Goal: Check status: Check status

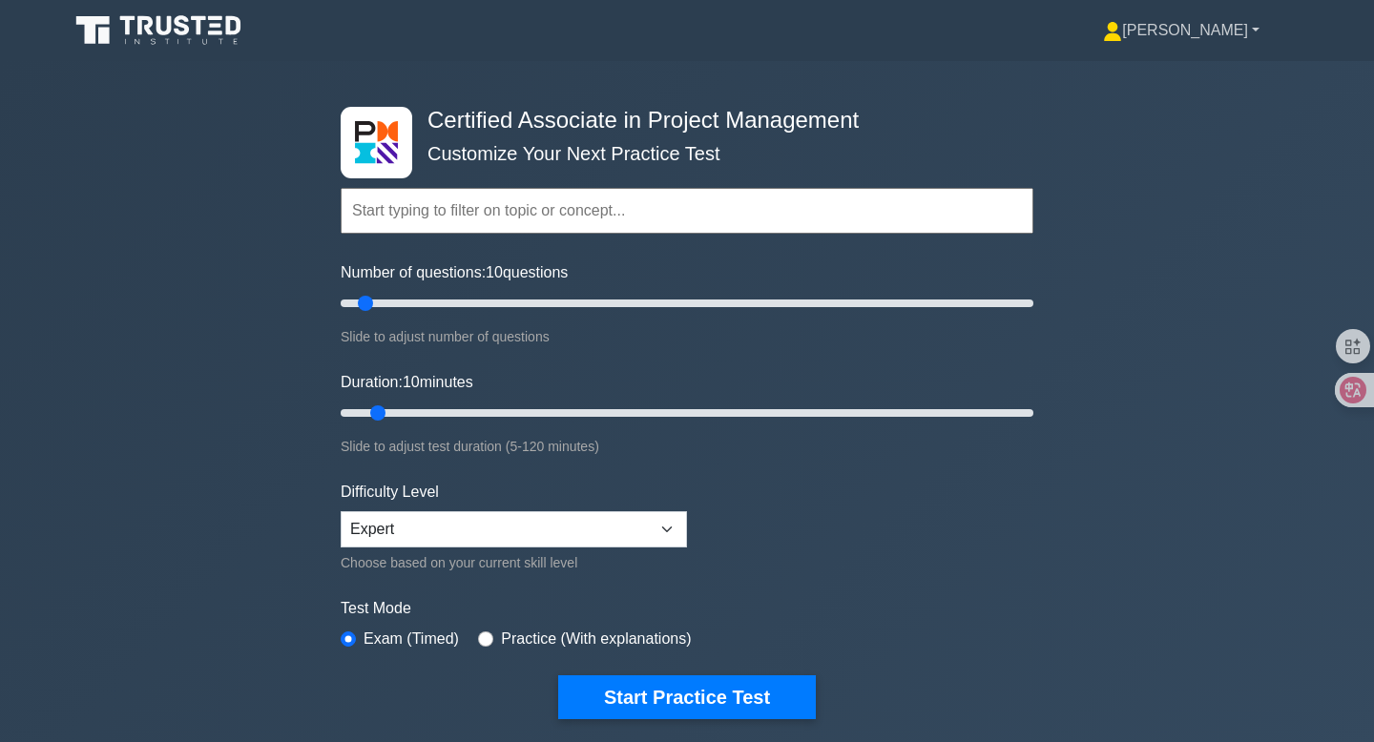
click at [1236, 38] on link "[PERSON_NAME]" at bounding box center [1181, 30] width 248 height 38
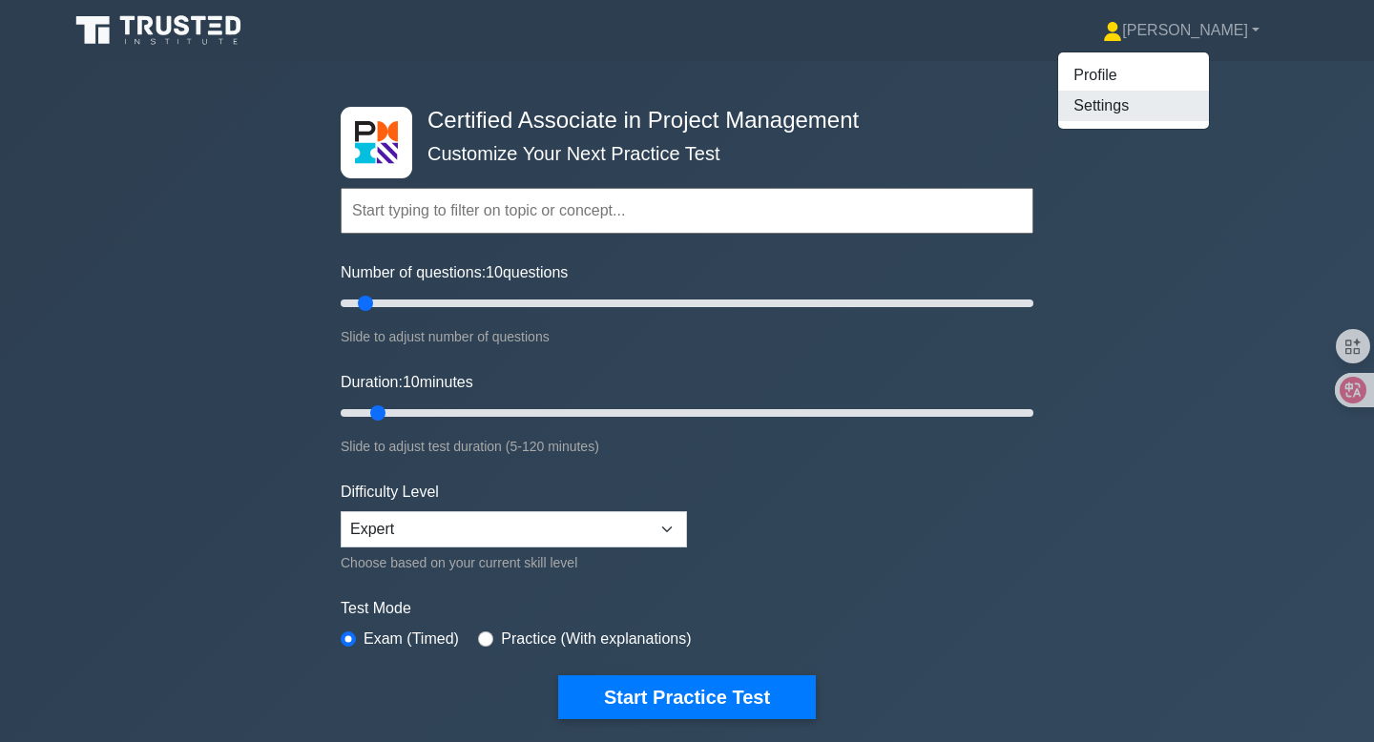
click at [1189, 100] on link "Settings" at bounding box center [1133, 106] width 151 height 31
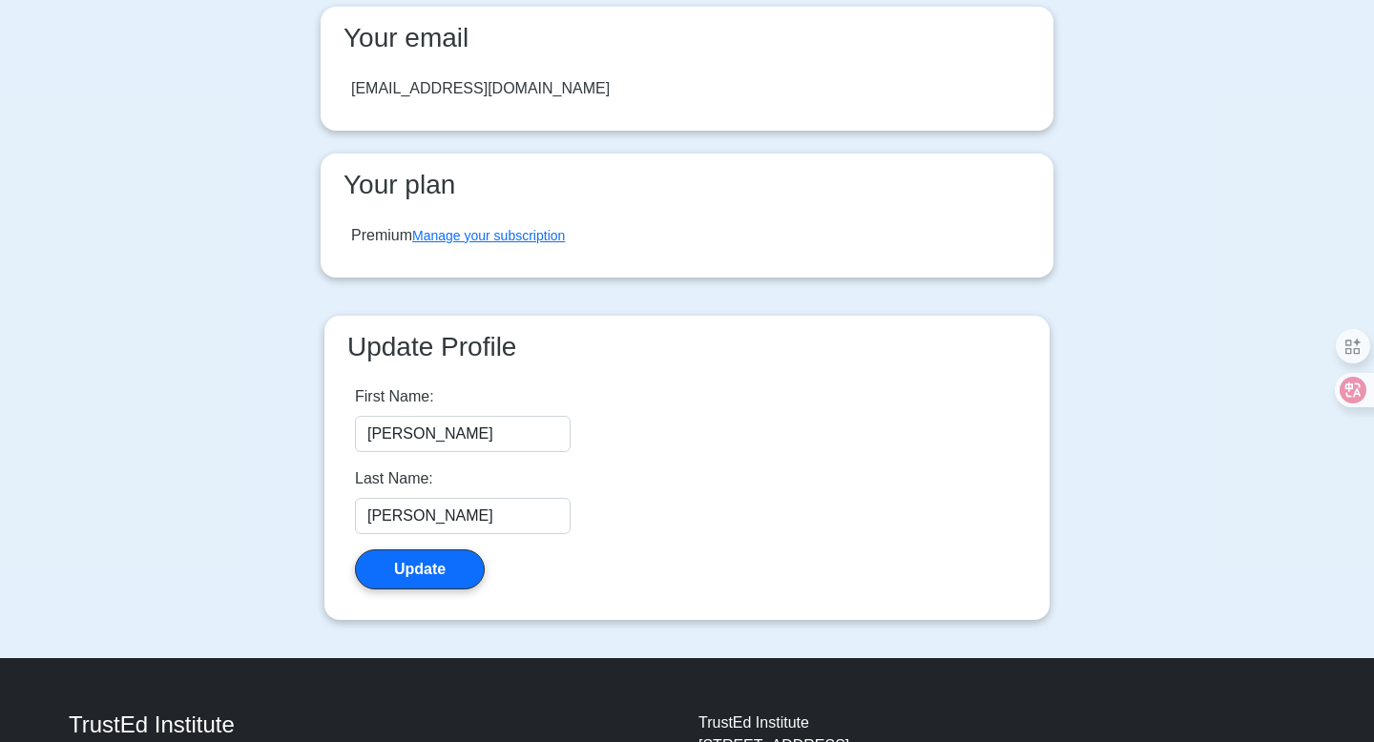
scroll to position [221, 0]
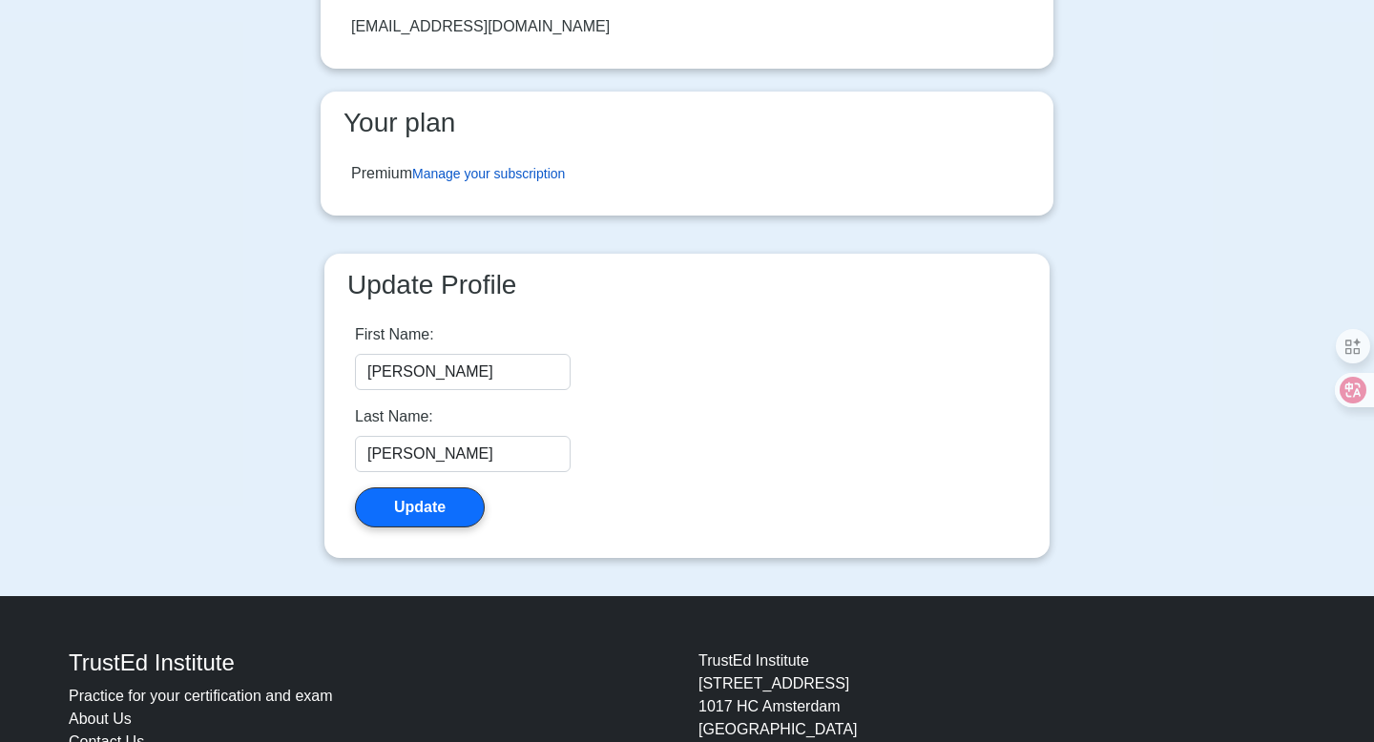
click at [527, 173] on link "Manage your subscription" at bounding box center [488, 173] width 153 height 15
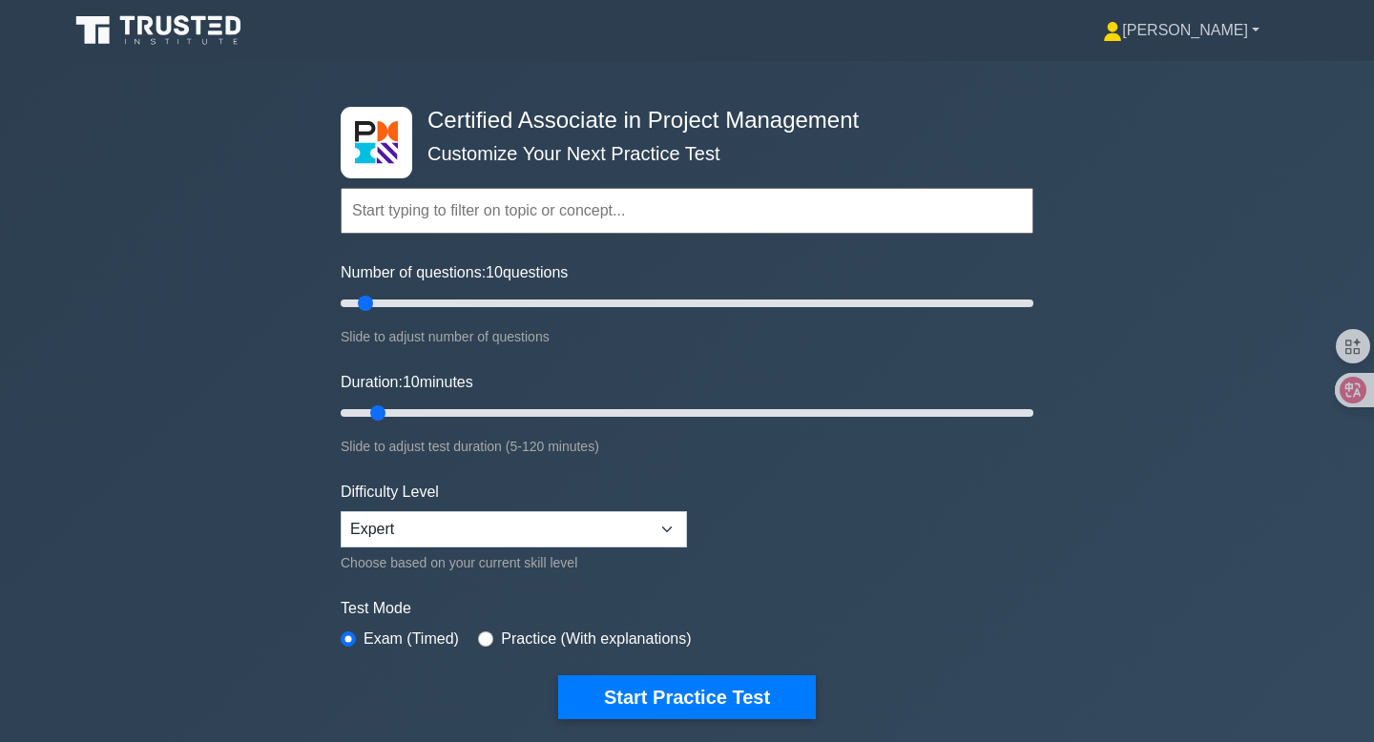
click at [1221, 33] on link "[PERSON_NAME]" at bounding box center [1181, 30] width 248 height 38
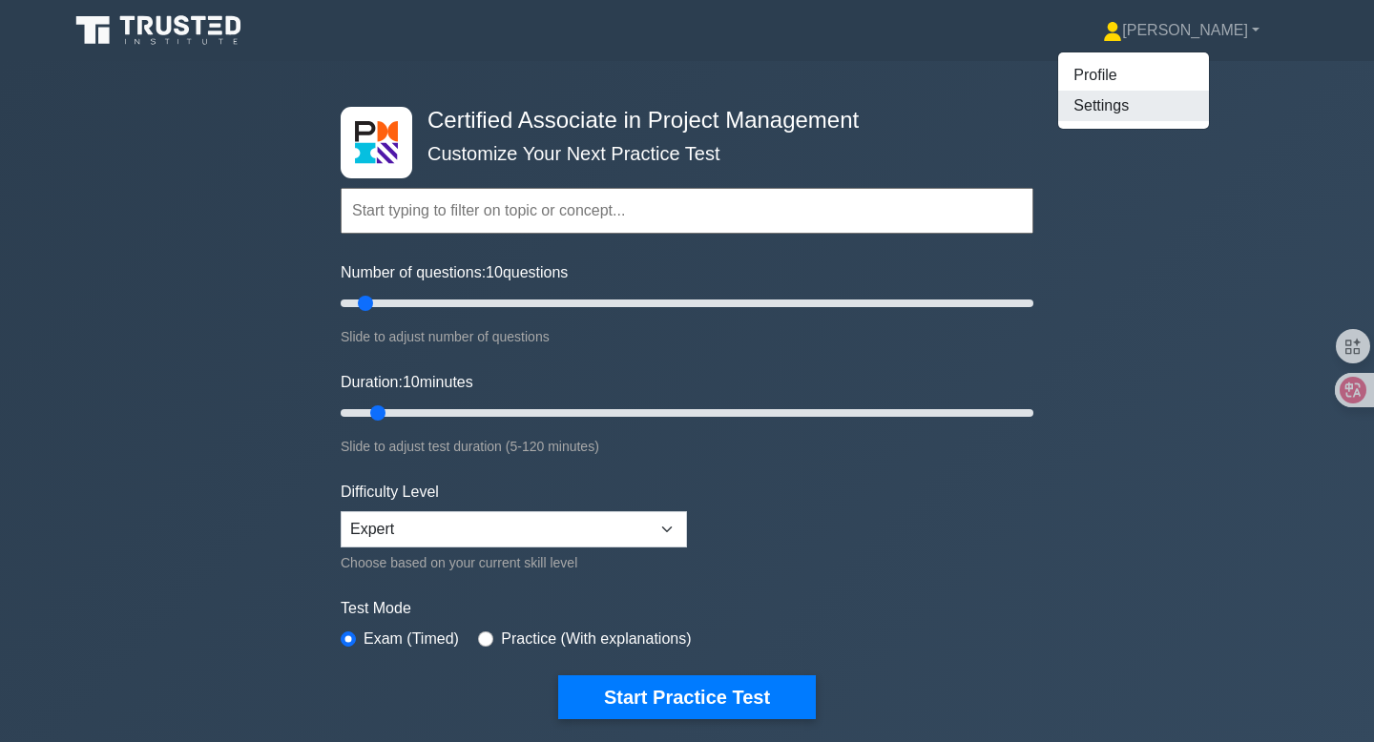
click at [1179, 106] on link "Settings" at bounding box center [1133, 106] width 151 height 31
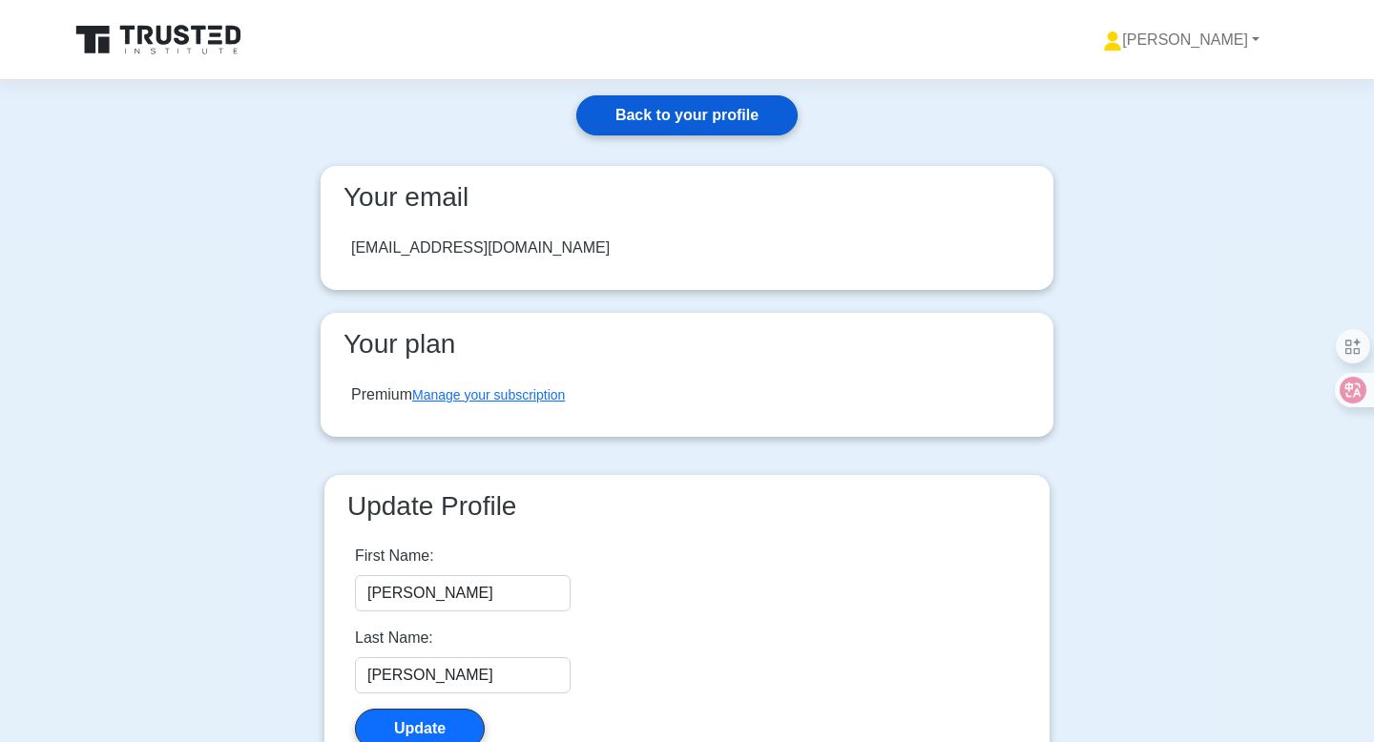
click at [691, 125] on link "Back to your profile" at bounding box center [686, 115] width 221 height 40
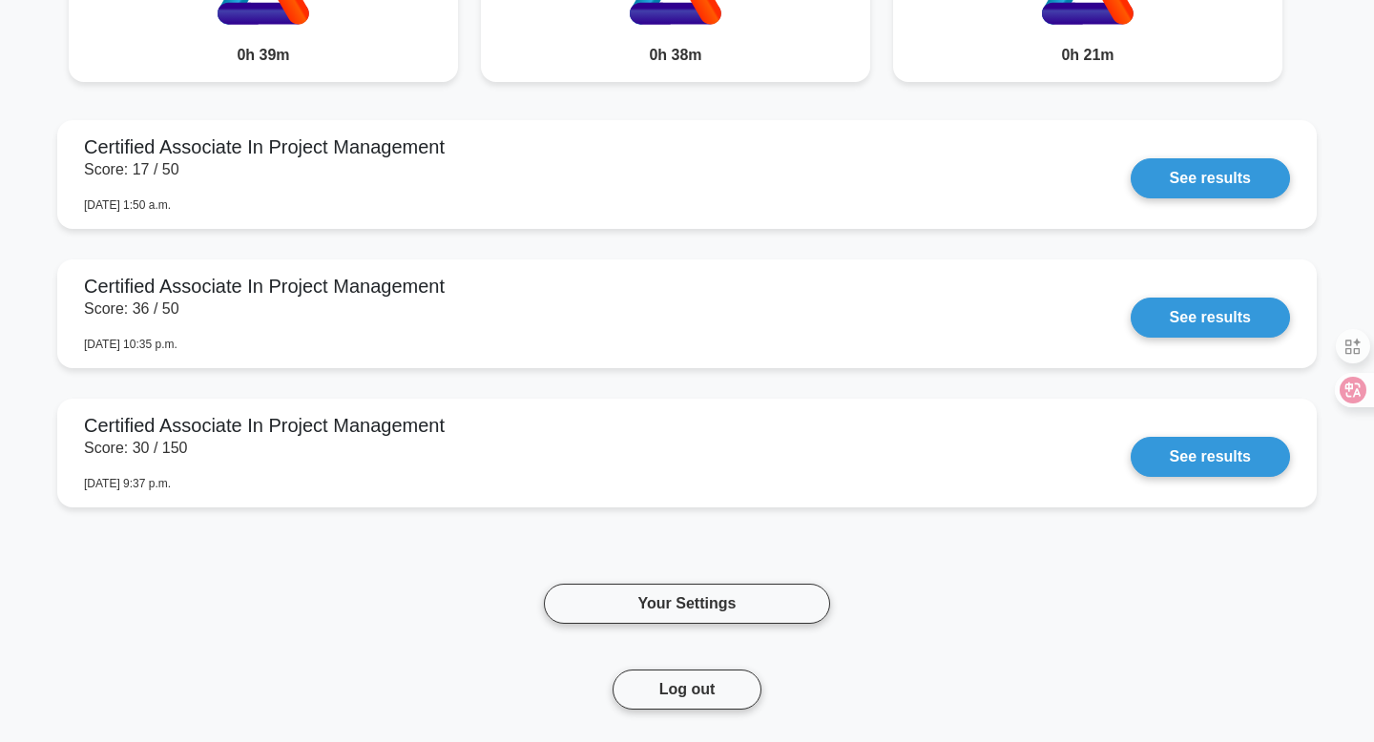
scroll to position [1225, 0]
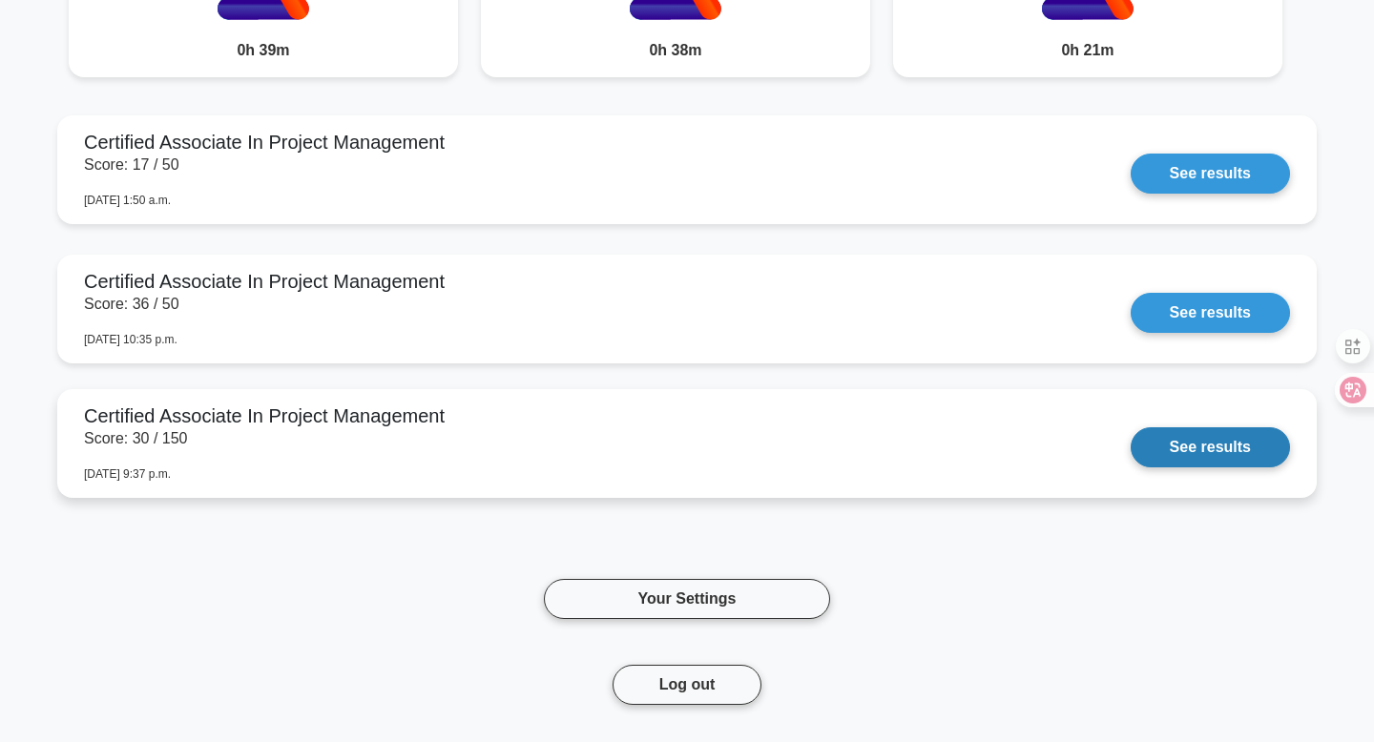
click at [1176, 454] on link "See results" at bounding box center [1210, 447] width 159 height 40
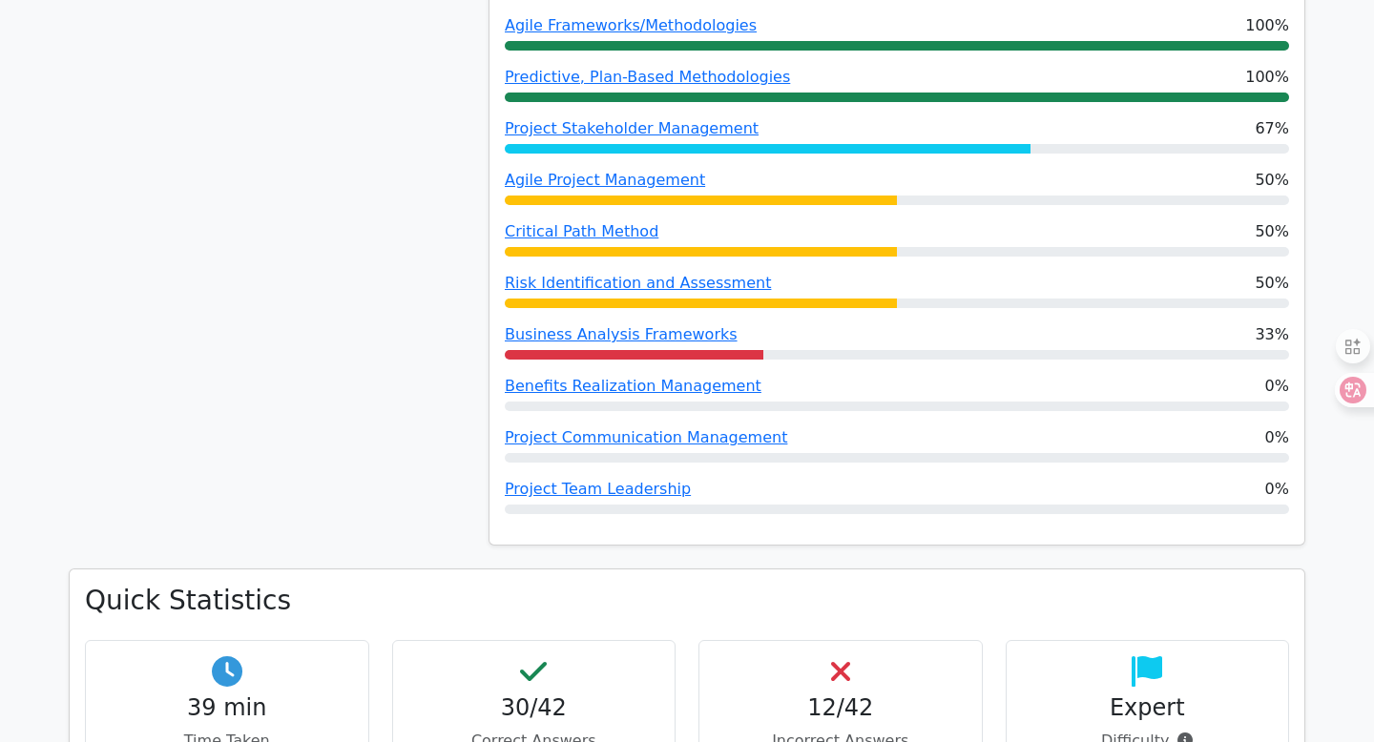
scroll to position [1049, 0]
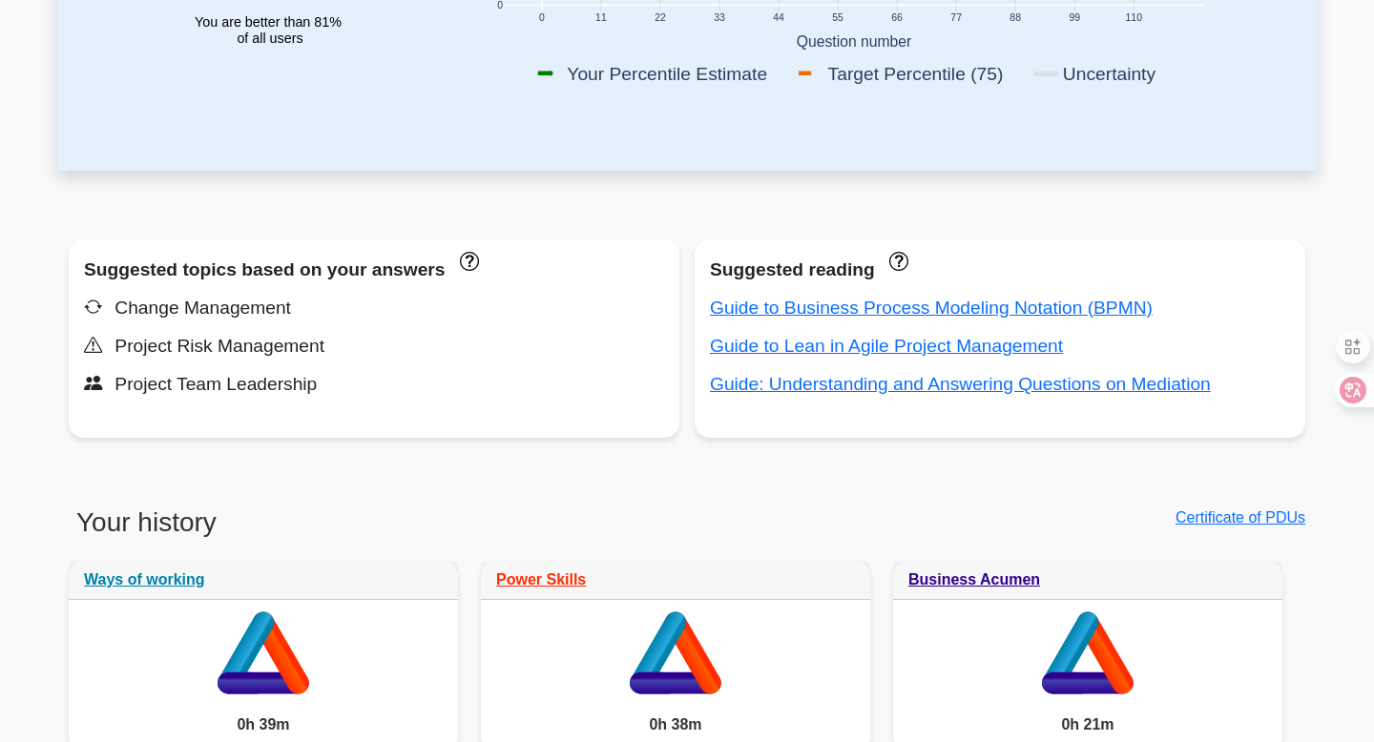
scroll to position [485, 0]
